Goal: Information Seeking & Learning: Learn about a topic

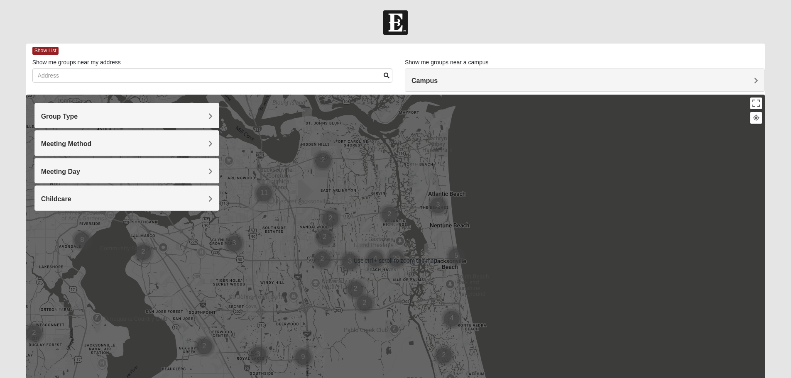
click at [149, 113] on h4 "Group Type" at bounding box center [127, 117] width 172 height 8
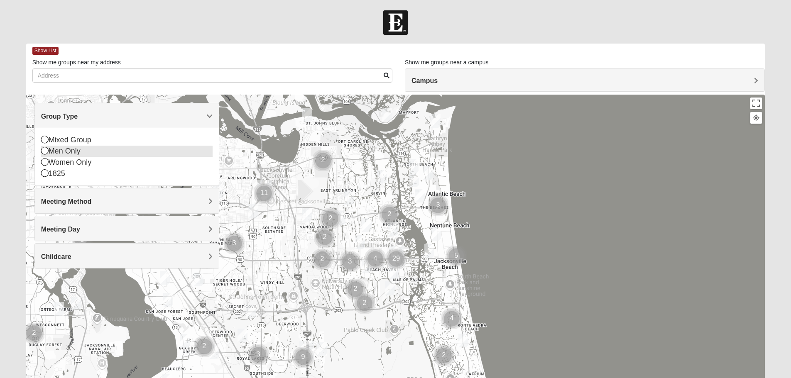
click at [62, 146] on div "Men Only" at bounding box center [127, 151] width 172 height 11
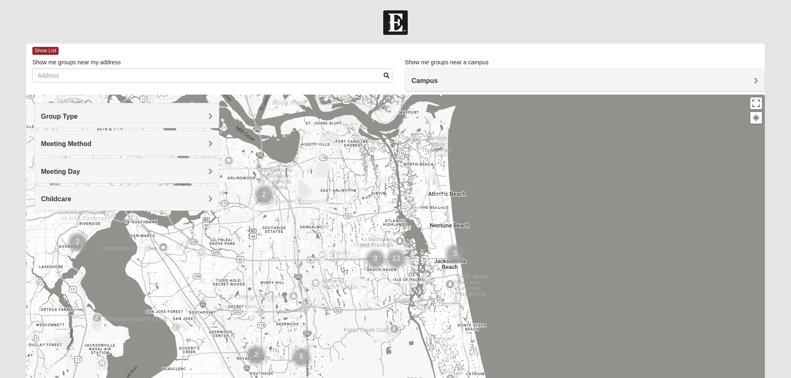
click at [76, 140] on span "Meeting Method" at bounding box center [66, 143] width 51 height 7
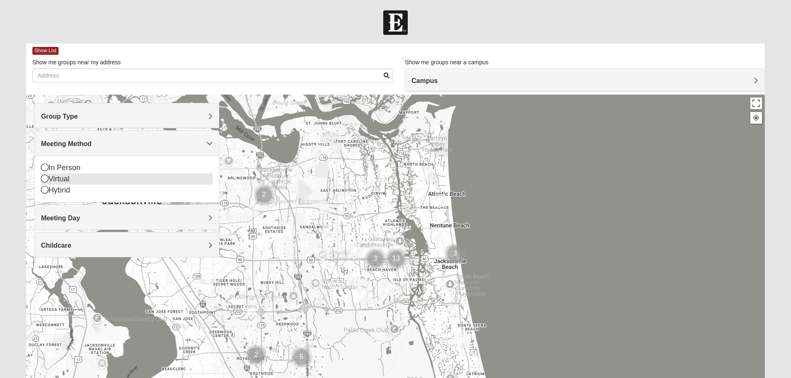
click at [65, 174] on div "Virtual" at bounding box center [127, 179] width 172 height 11
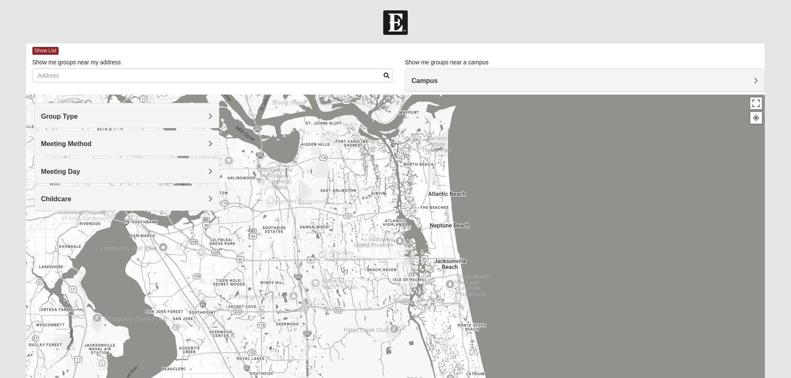
click at [69, 168] on span "Meeting Day" at bounding box center [60, 171] width 39 height 7
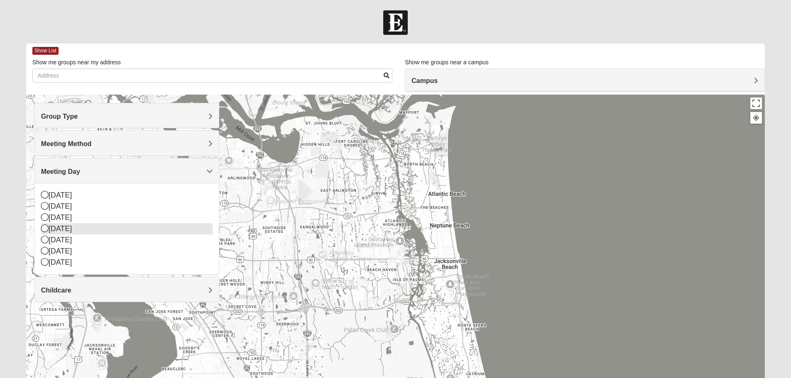
click at [60, 223] on div "[DATE]" at bounding box center [127, 228] width 172 height 11
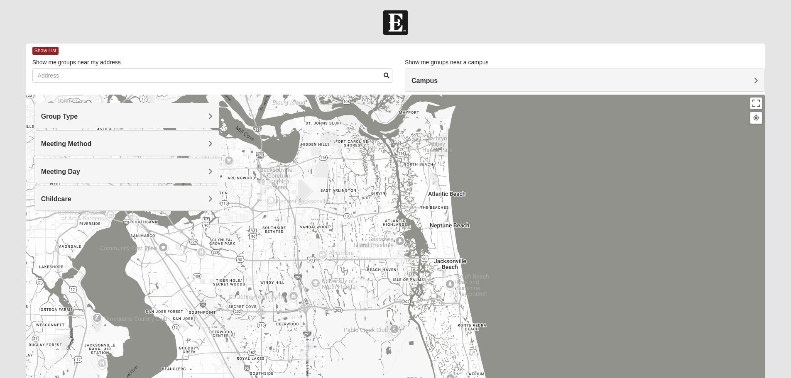
click at [74, 195] on h4 "Childcare" at bounding box center [127, 199] width 172 height 8
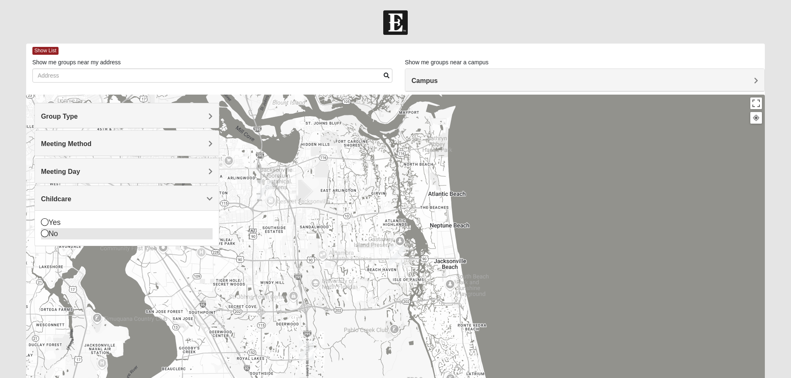
click at [55, 228] on div "No" at bounding box center [127, 233] width 172 height 11
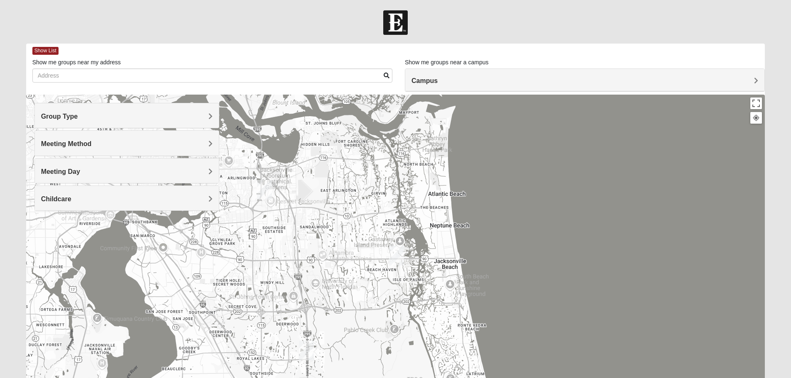
click at [532, 77] on h4 "Campus" at bounding box center [585, 81] width 347 height 8
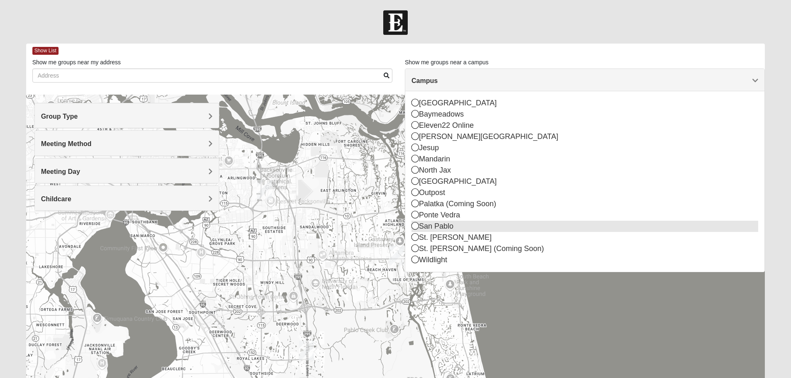
click at [414, 222] on icon at bounding box center [415, 225] width 7 height 7
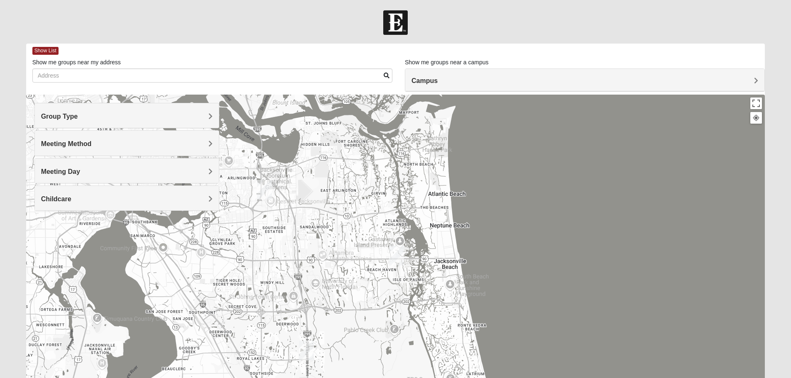
click at [263, 180] on img "Arlington" at bounding box center [264, 190] width 15 height 20
click at [48, 47] on span "Show List" at bounding box center [45, 51] width 26 height 8
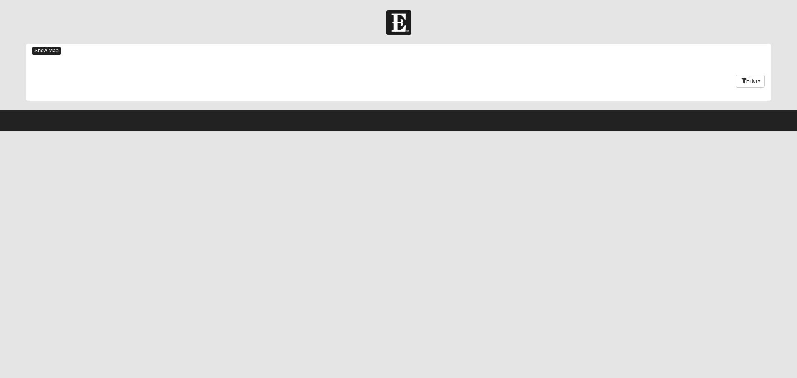
click at [48, 47] on span "Show Map" at bounding box center [46, 51] width 28 height 8
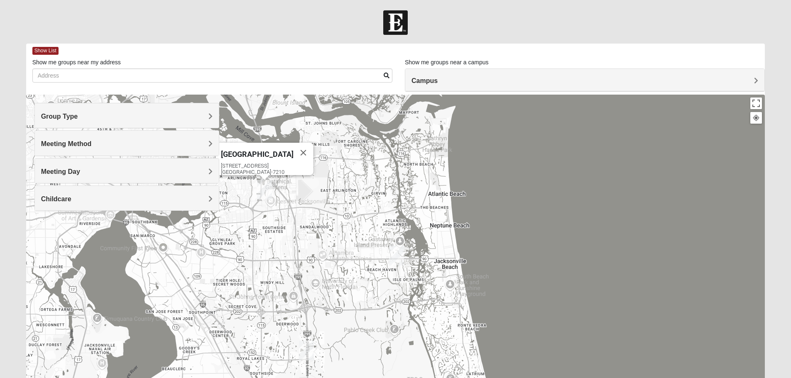
click at [443, 77] on h4 "Campus" at bounding box center [585, 81] width 347 height 8
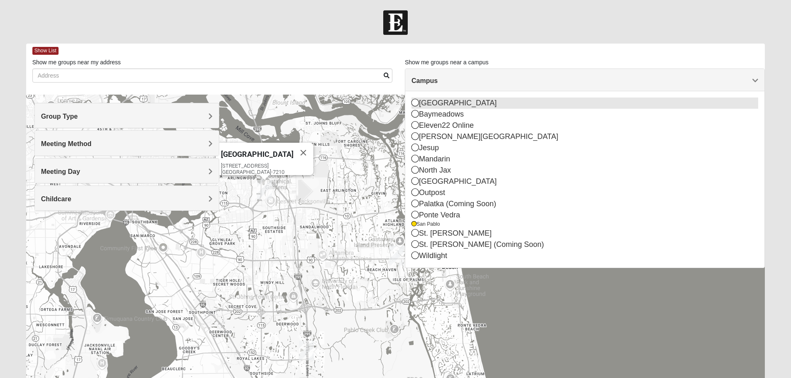
click at [413, 99] on icon at bounding box center [415, 102] width 7 height 7
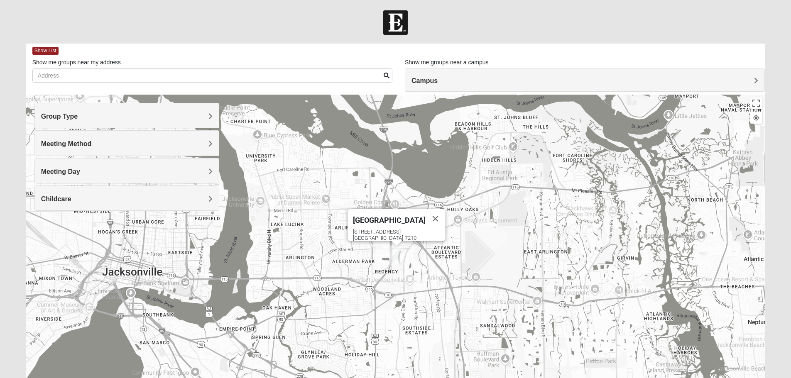
click at [423, 77] on span "Campus" at bounding box center [425, 80] width 26 height 7
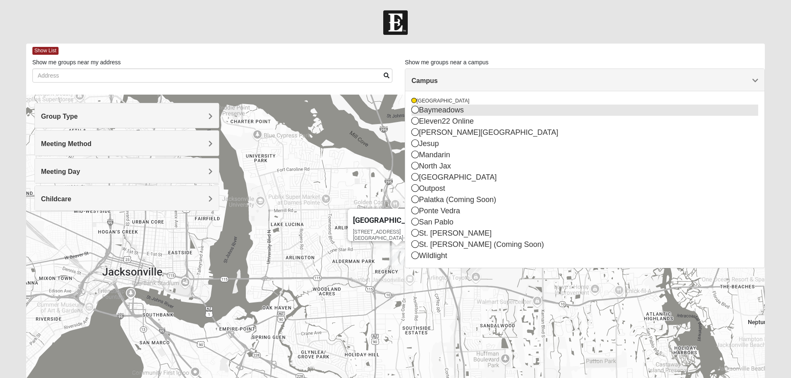
click at [414, 106] on icon at bounding box center [415, 109] width 7 height 7
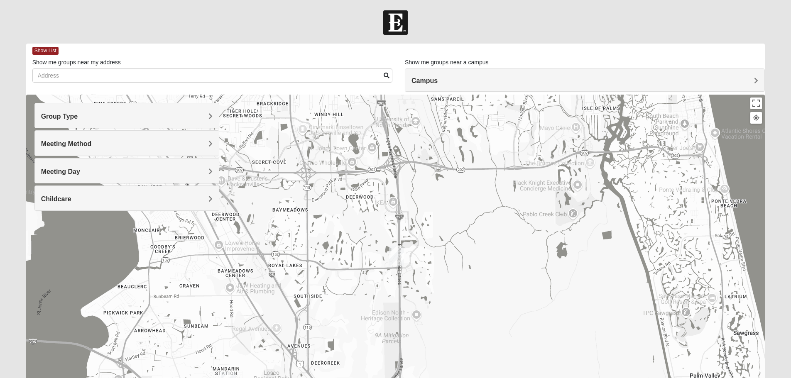
click at [443, 77] on h4 "Campus" at bounding box center [585, 81] width 347 height 8
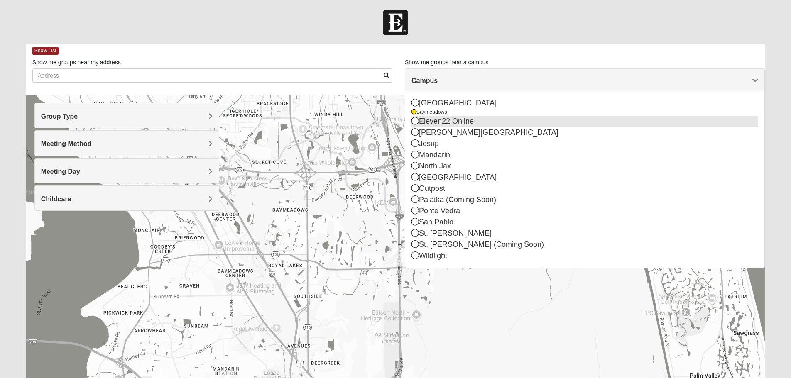
click at [431, 116] on div "Eleven22 Online" at bounding box center [585, 121] width 347 height 11
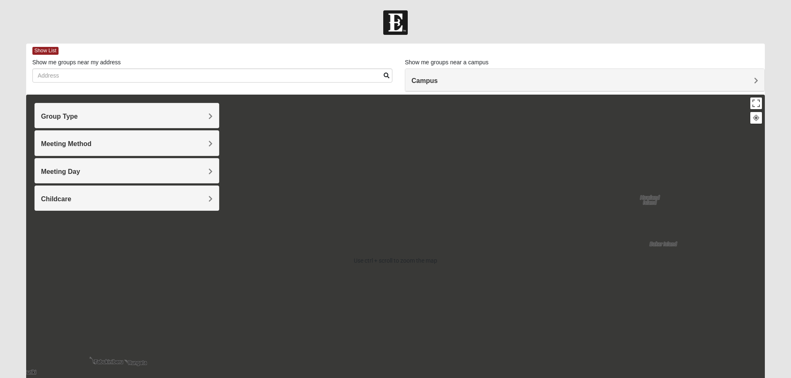
click at [439, 73] on div "Campus" at bounding box center [584, 80] width 359 height 22
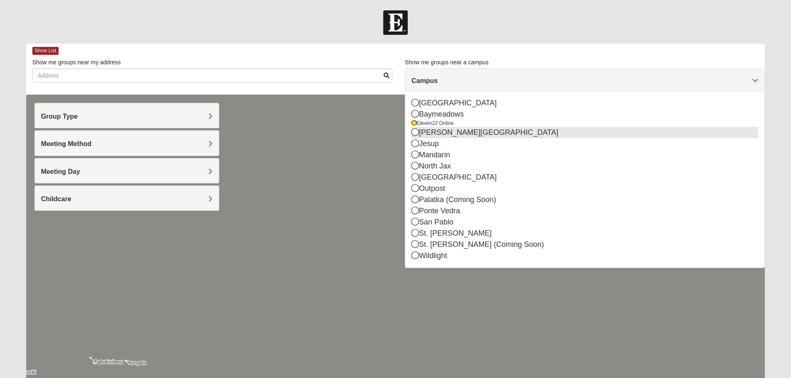
click at [414, 128] on icon at bounding box center [415, 131] width 7 height 7
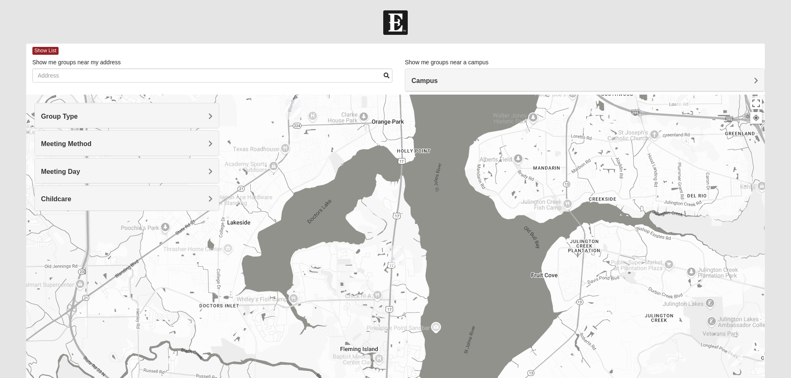
click at [439, 77] on h4 "Campus" at bounding box center [585, 81] width 347 height 8
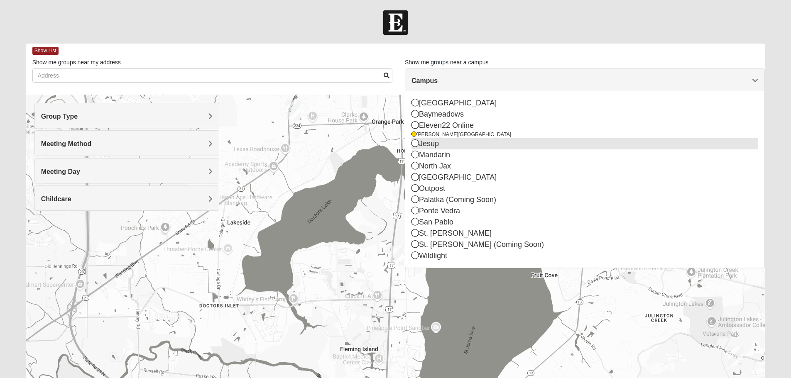
click at [416, 140] on icon at bounding box center [415, 143] width 7 height 7
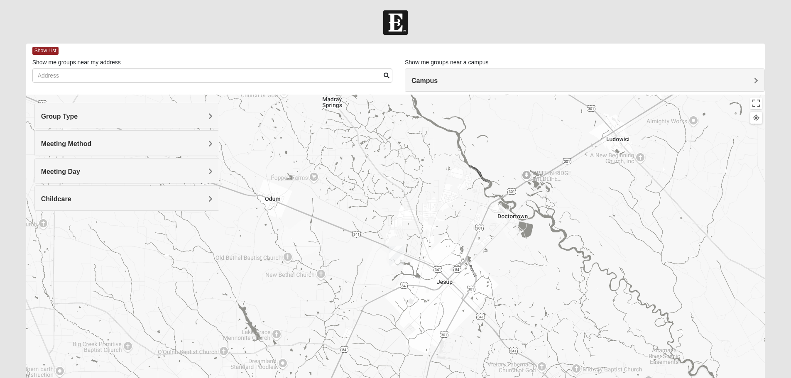
click at [449, 70] on div "Campus" at bounding box center [584, 80] width 359 height 22
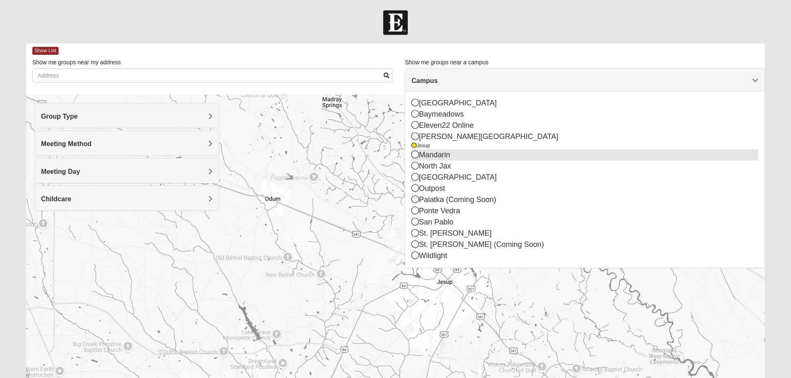
click at [415, 151] on icon at bounding box center [415, 154] width 7 height 7
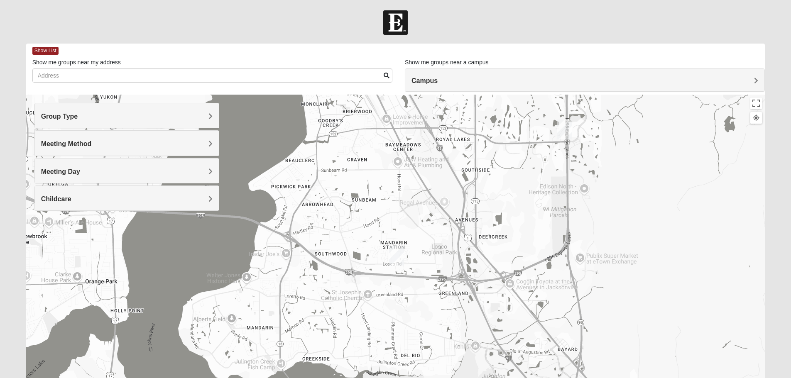
click at [449, 77] on h4 "Campus" at bounding box center [585, 81] width 347 height 8
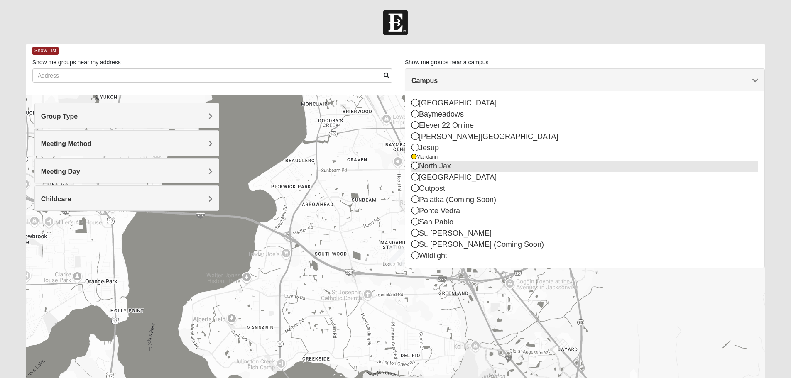
click at [413, 162] on icon at bounding box center [415, 165] width 7 height 7
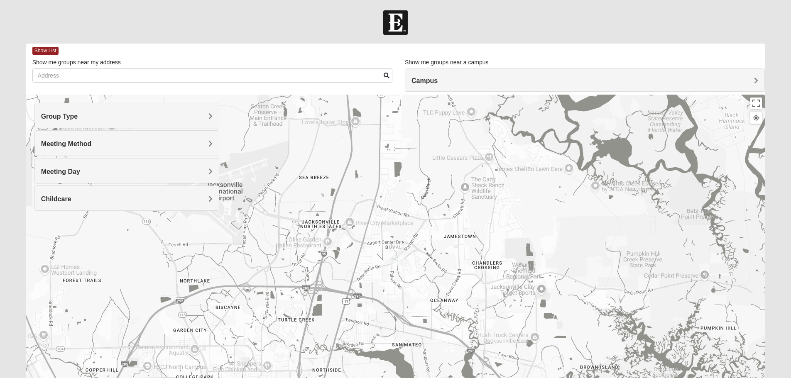
click at [453, 69] on div "Campus" at bounding box center [584, 80] width 359 height 22
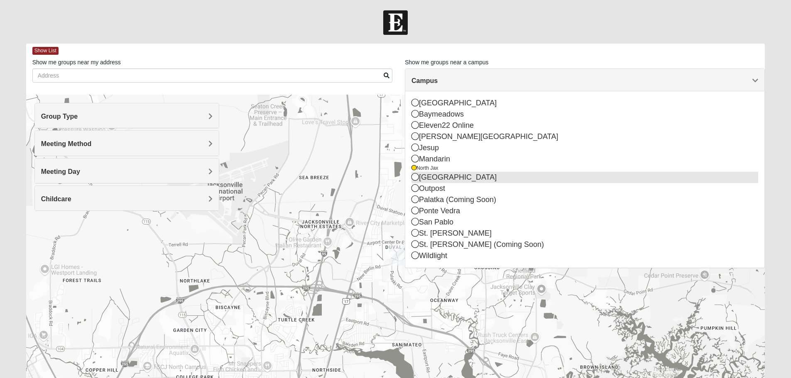
click at [417, 173] on icon at bounding box center [415, 176] width 7 height 7
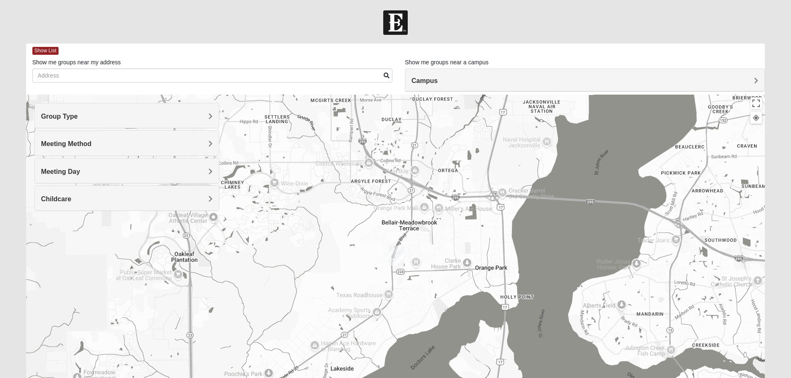
click at [453, 77] on h4 "Campus" at bounding box center [585, 81] width 347 height 8
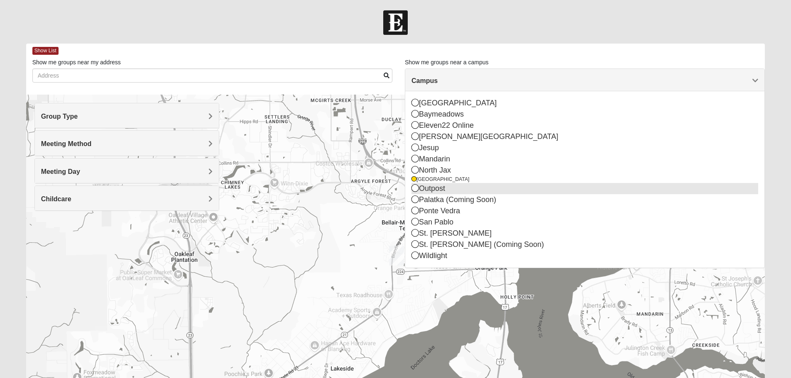
click at [414, 184] on icon at bounding box center [415, 187] width 7 height 7
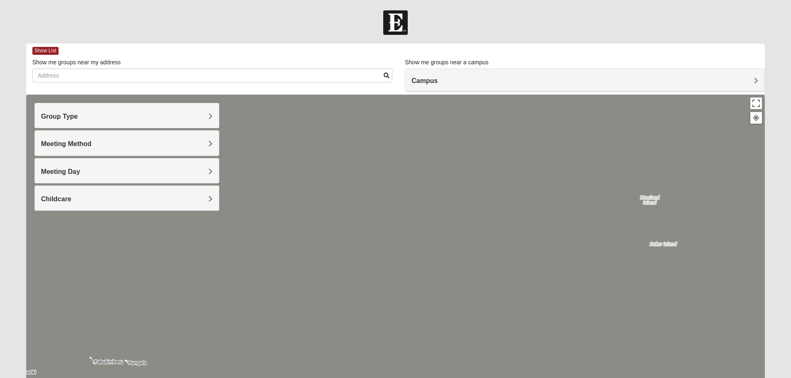
click at [443, 77] on h4 "Campus" at bounding box center [585, 81] width 347 height 8
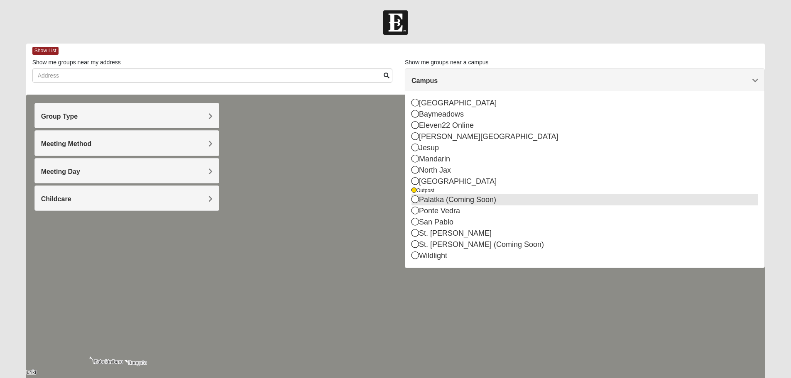
click at [414, 196] on icon at bounding box center [415, 199] width 7 height 7
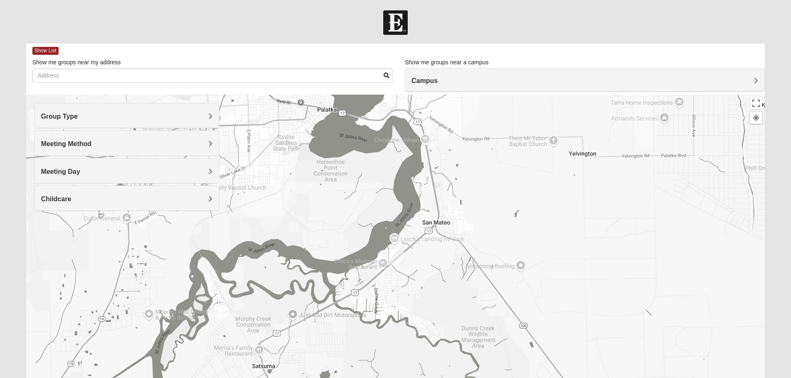
click at [456, 77] on h4 "Campus" at bounding box center [585, 81] width 347 height 8
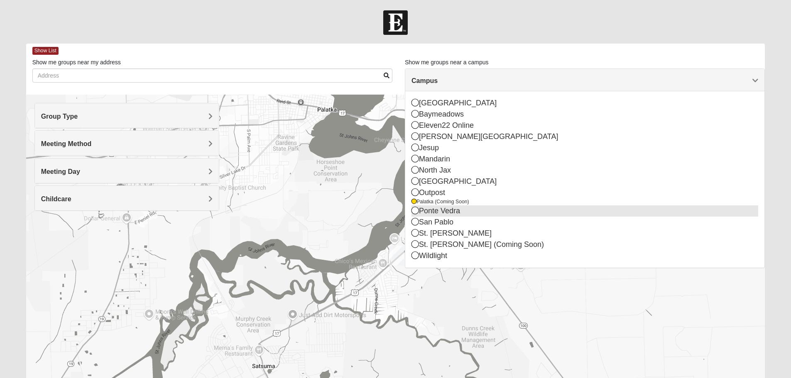
click at [417, 207] on icon at bounding box center [415, 210] width 7 height 7
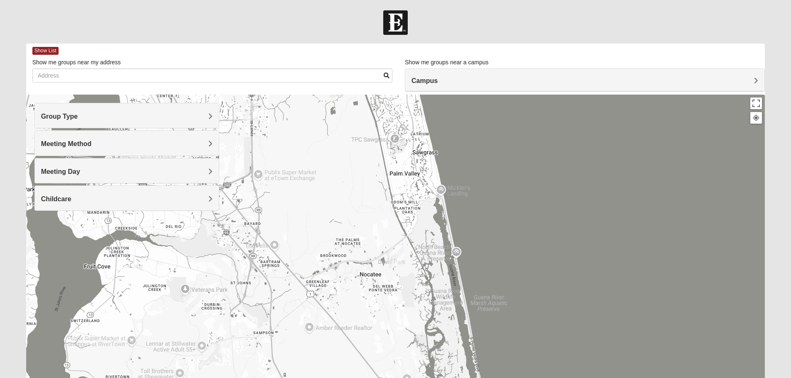
click at [456, 77] on h4 "Campus" at bounding box center [585, 81] width 347 height 8
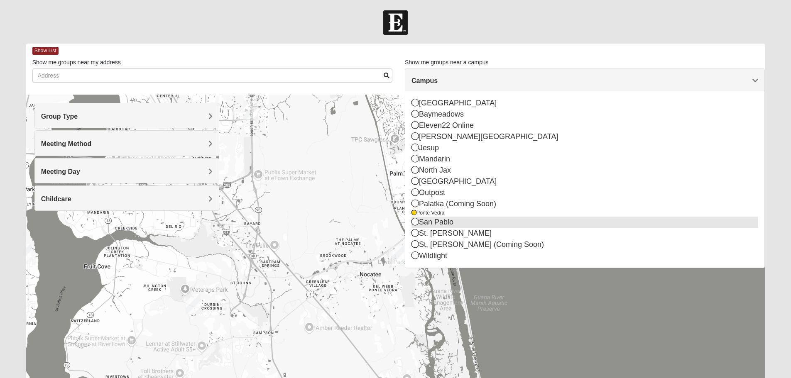
click at [417, 218] on icon at bounding box center [415, 221] width 7 height 7
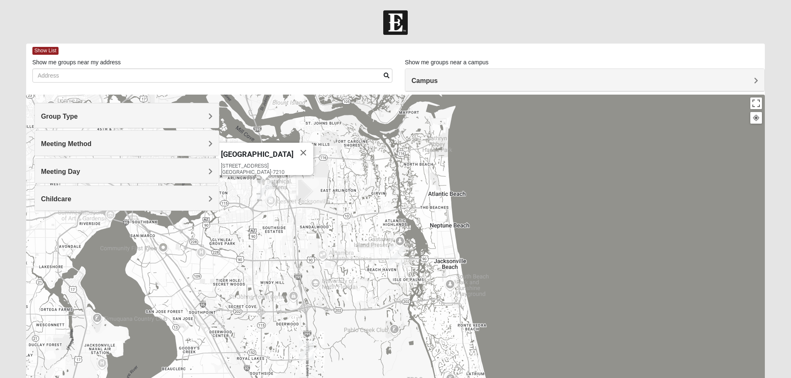
click at [463, 77] on h4 "Campus" at bounding box center [585, 81] width 347 height 8
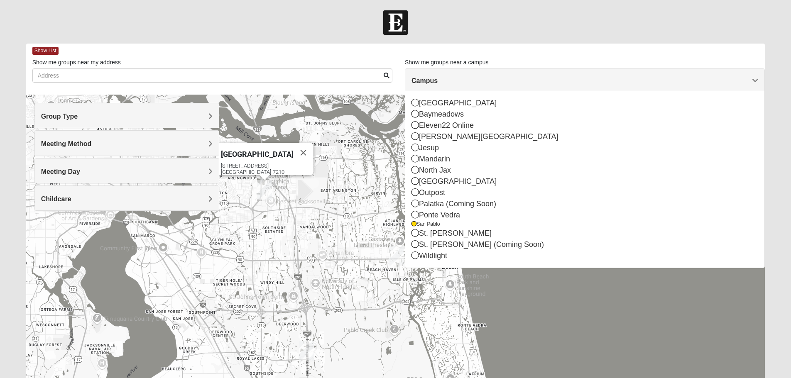
click at [411, 218] on div "[GEOGRAPHIC_DATA] [GEOGRAPHIC_DATA] Eleven22 Online [PERSON_NAME][GEOGRAPHIC_DA…" at bounding box center [584, 179] width 359 height 176
click at [412, 229] on icon at bounding box center [415, 232] width 7 height 7
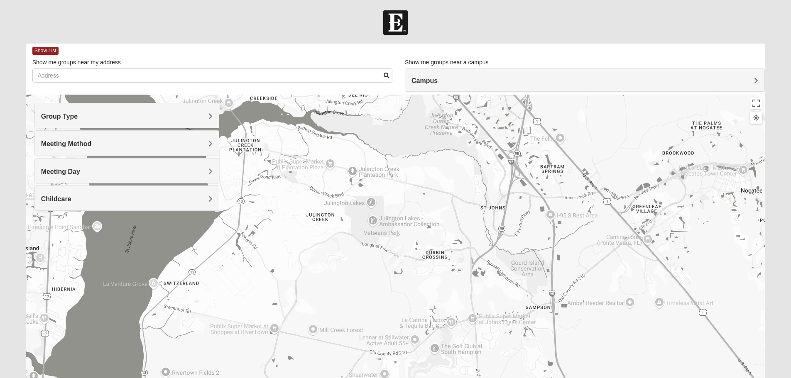
click at [460, 77] on h4 "Campus" at bounding box center [585, 81] width 347 height 8
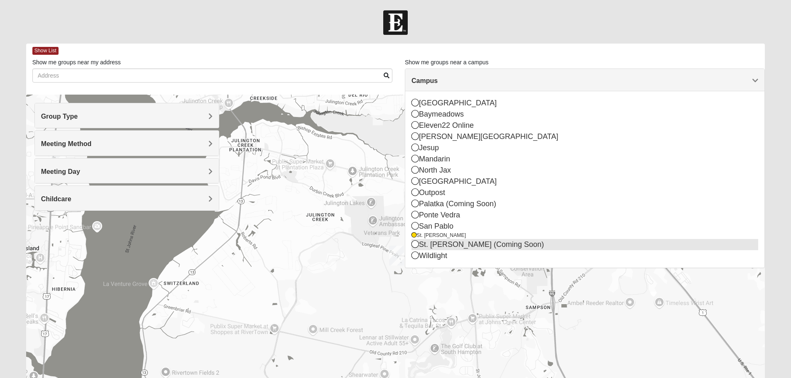
click at [414, 240] on icon at bounding box center [415, 243] width 7 height 7
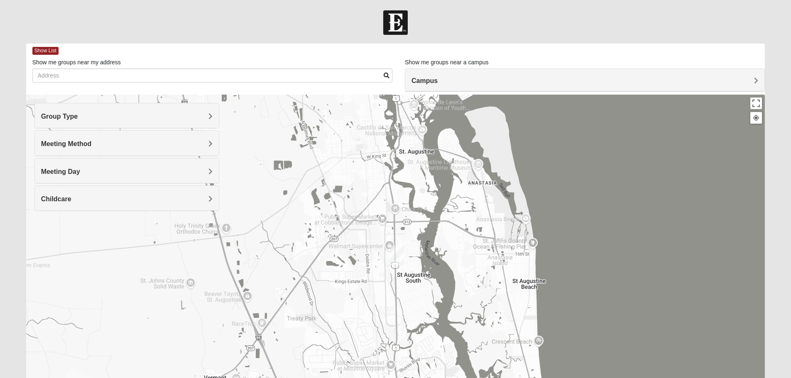
drag, startPoint x: 432, startPoint y: 62, endPoint x: 432, endPoint y: 69, distance: 6.6
click at [432, 77] on span "Campus" at bounding box center [425, 80] width 26 height 7
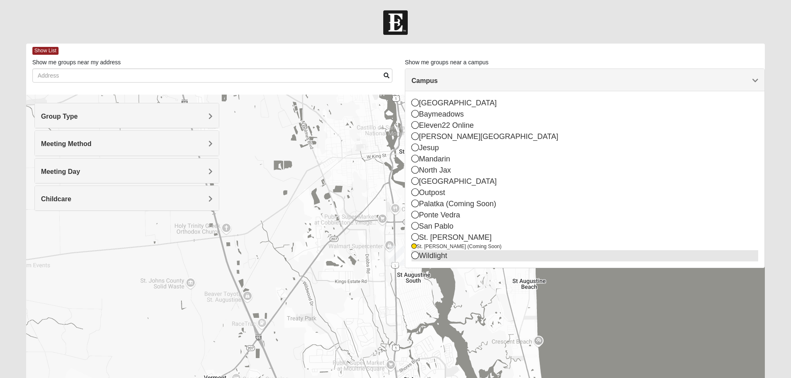
click at [416, 252] on icon at bounding box center [415, 255] width 7 height 7
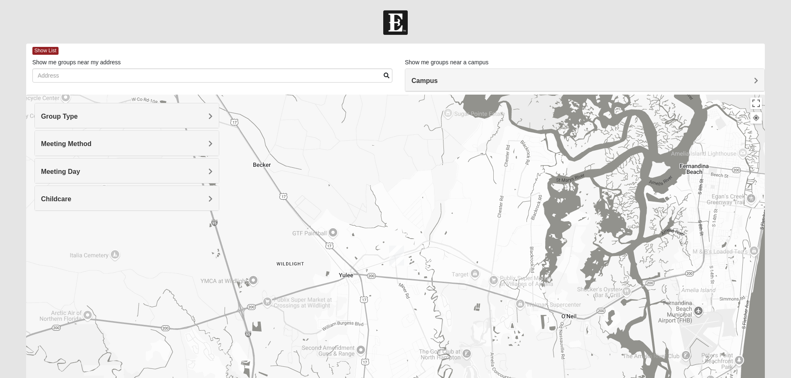
click at [184, 261] on div "Arlington [STREET_ADDRESS]" at bounding box center [395, 261] width 739 height 332
